Goal: Navigation & Orientation: Understand site structure

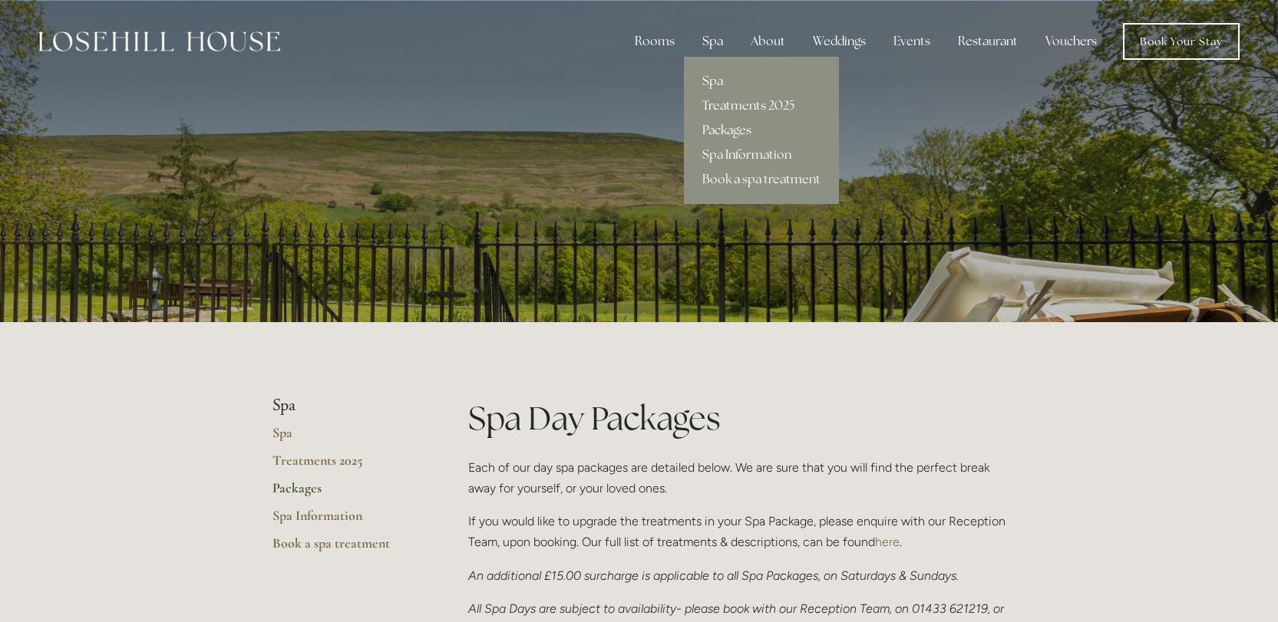
click at [735, 104] on link "Treatments 2025" at bounding box center [761, 106] width 155 height 25
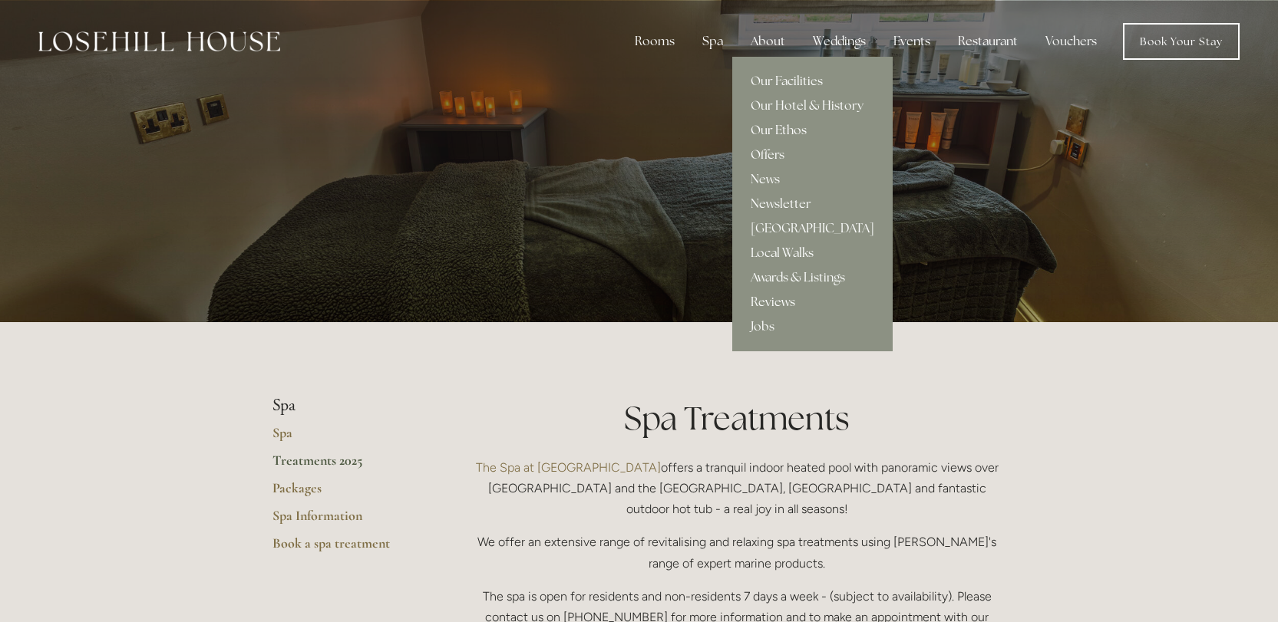
click at [780, 134] on link "Our Ethos" at bounding box center [812, 130] width 160 height 25
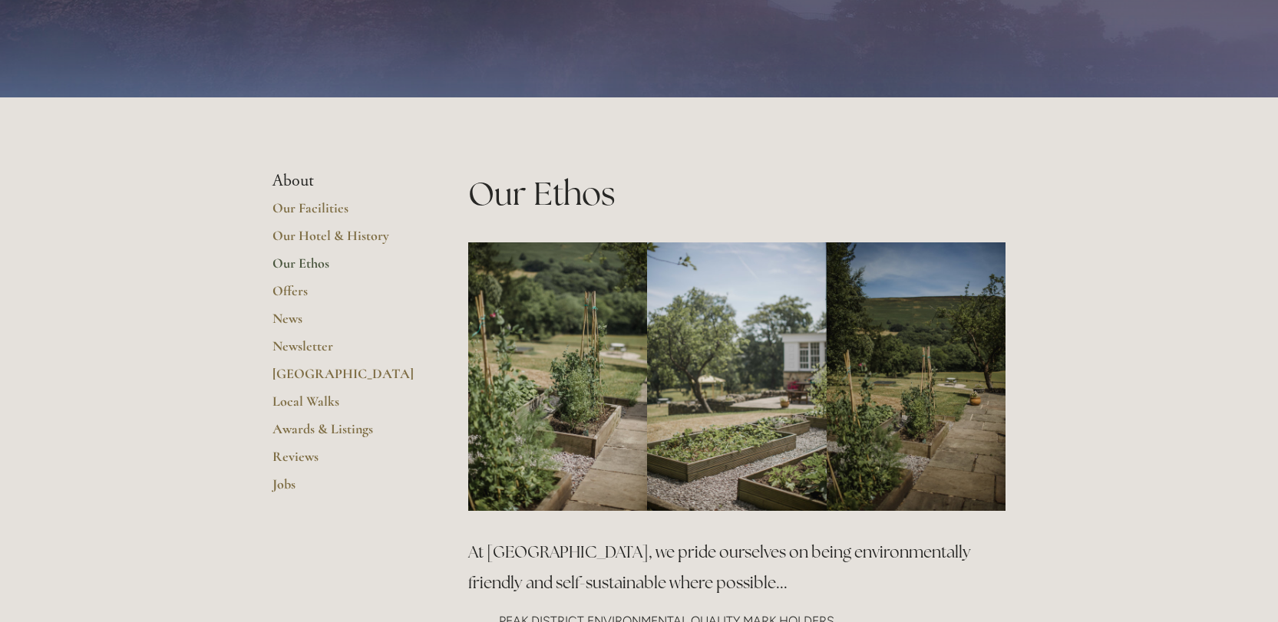
scroll to position [68, 0]
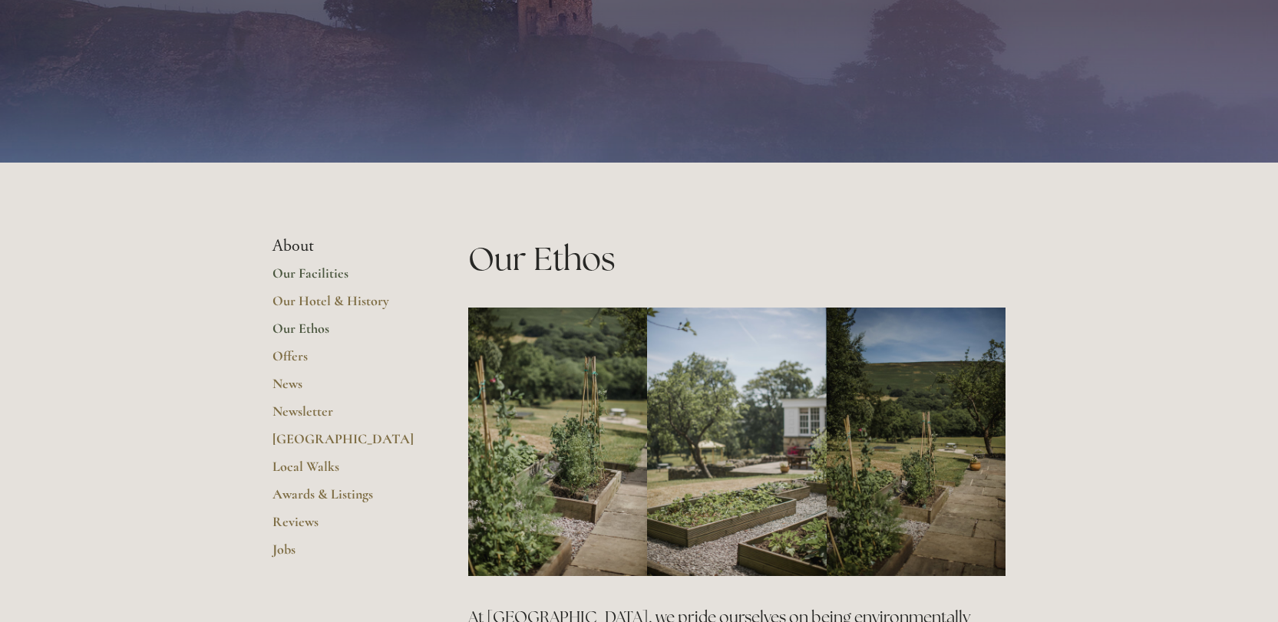
click at [309, 276] on link "Our Facilities" at bounding box center [345, 279] width 147 height 28
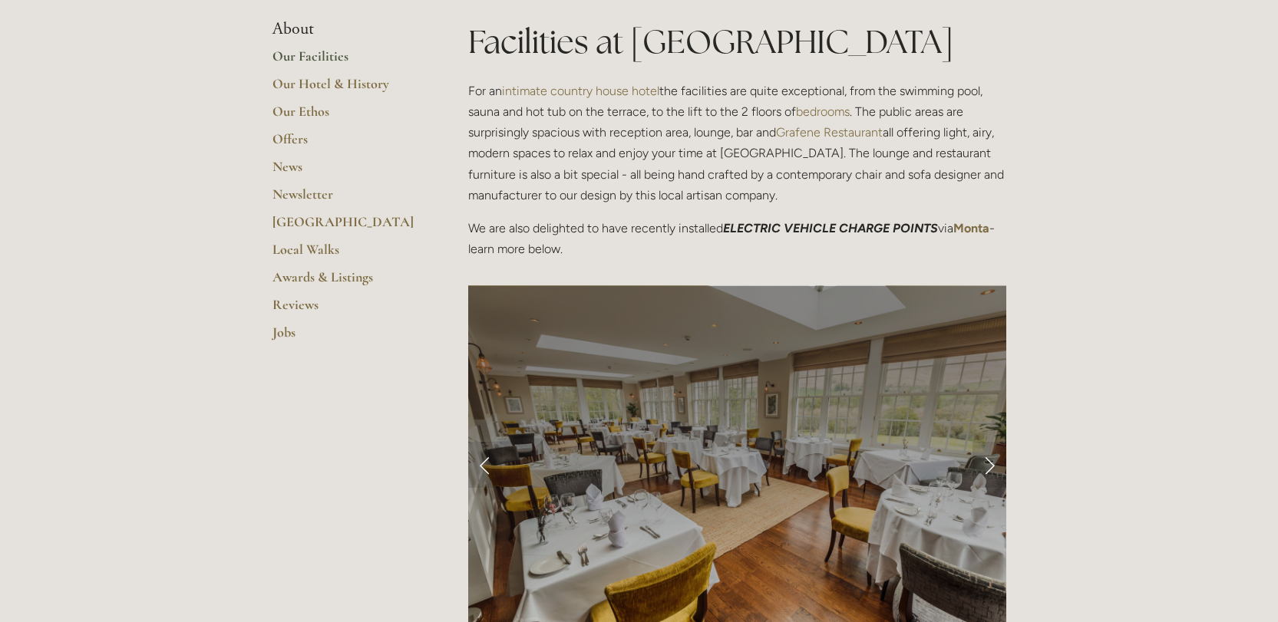
scroll to position [378, 0]
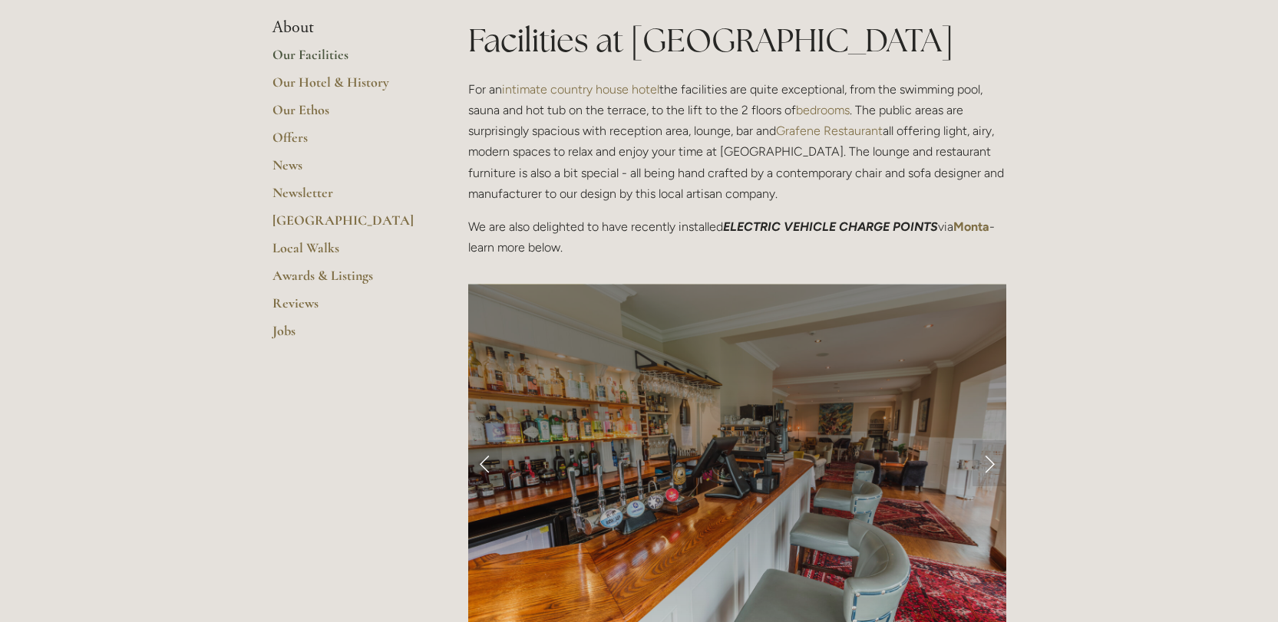
click at [797, 130] on link "Grafene Restaurant" at bounding box center [829, 131] width 107 height 15
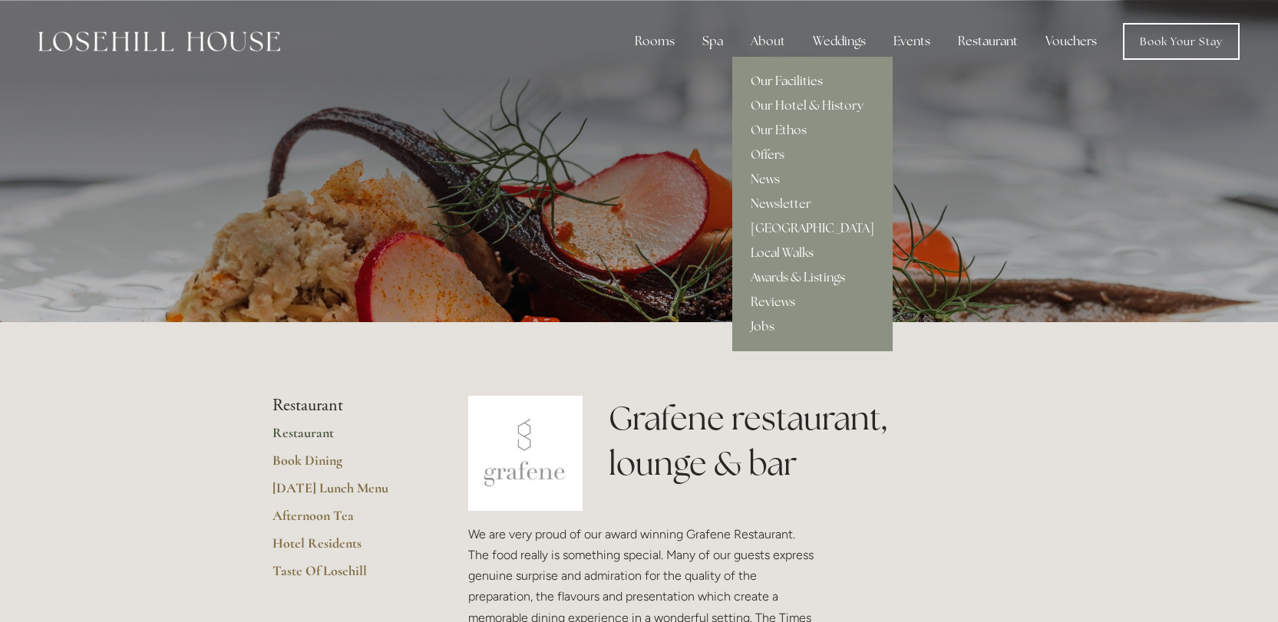
click at [785, 84] on link "Our Facilities" at bounding box center [812, 81] width 160 height 25
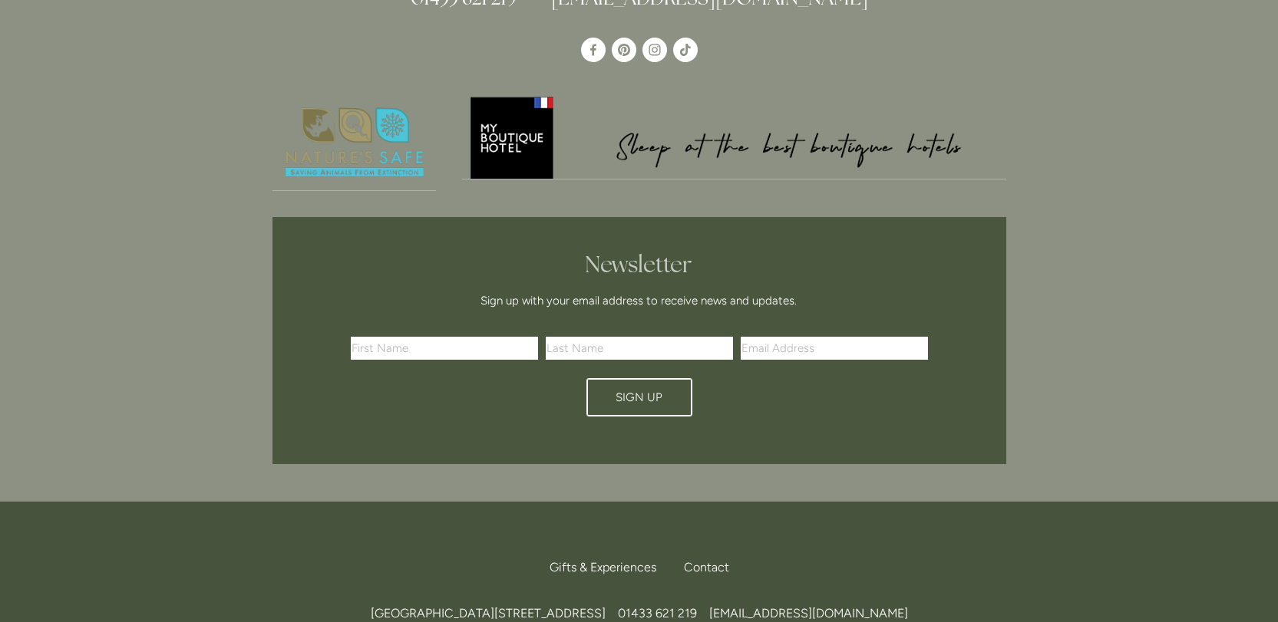
scroll to position [3761, 0]
